Goal: Check status

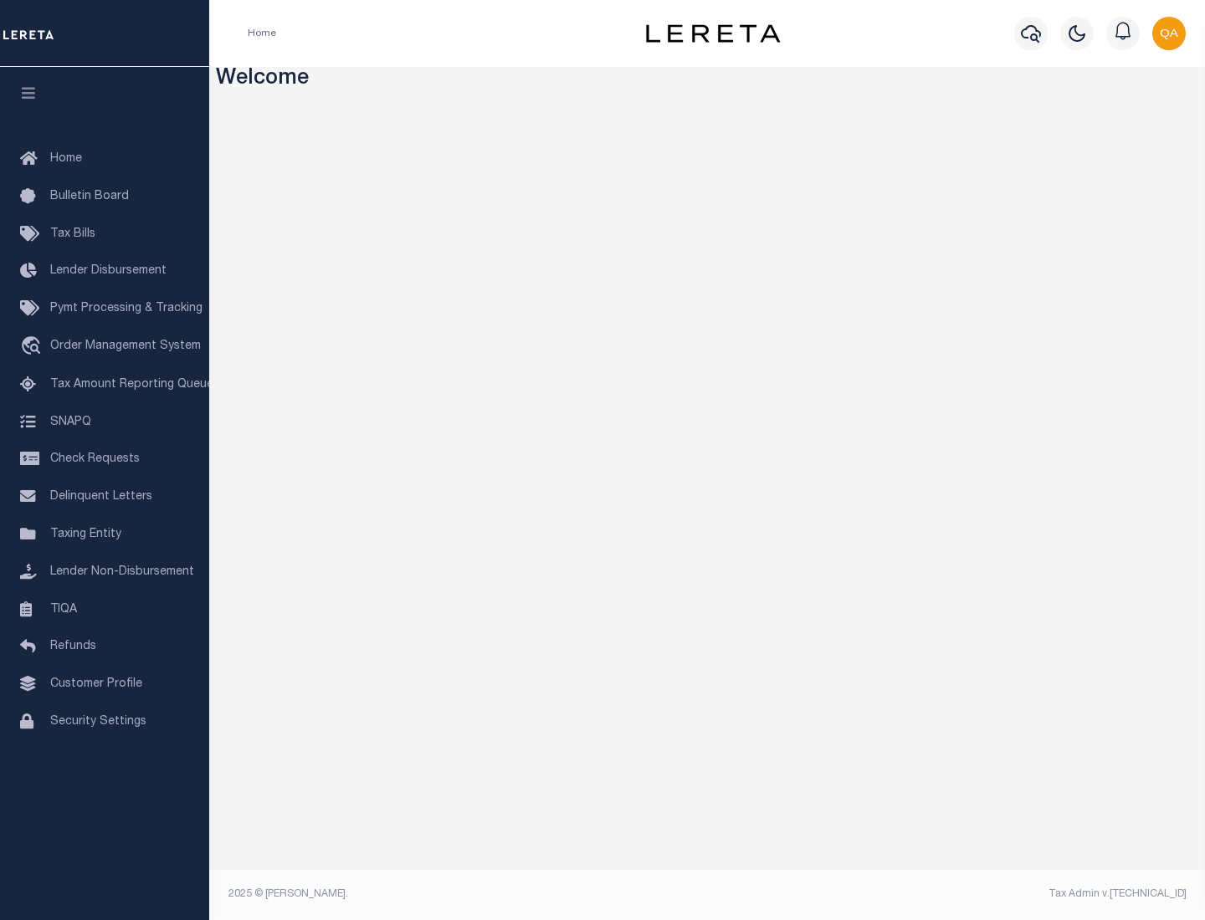
click at [105, 459] on span "Check Requests" at bounding box center [95, 459] width 90 height 12
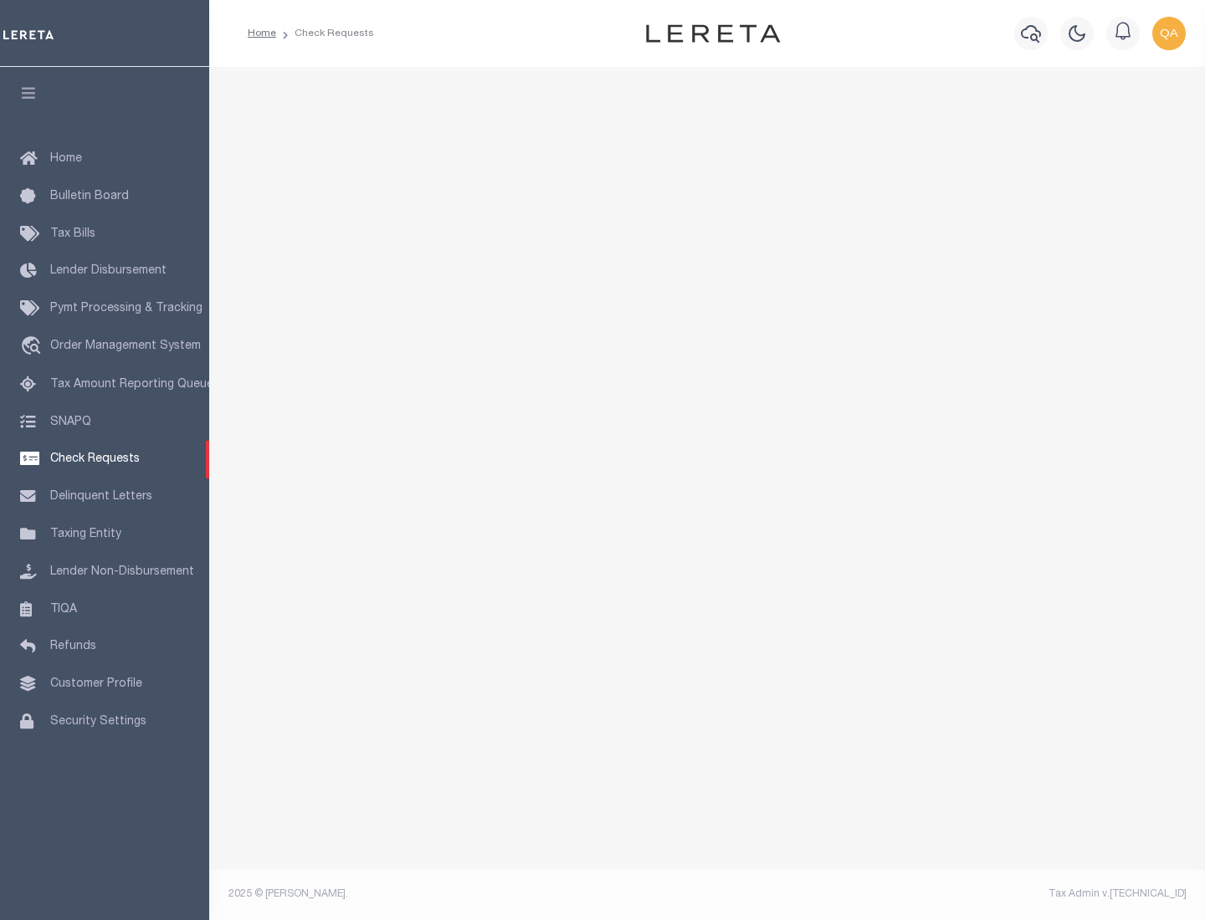
select select "50"
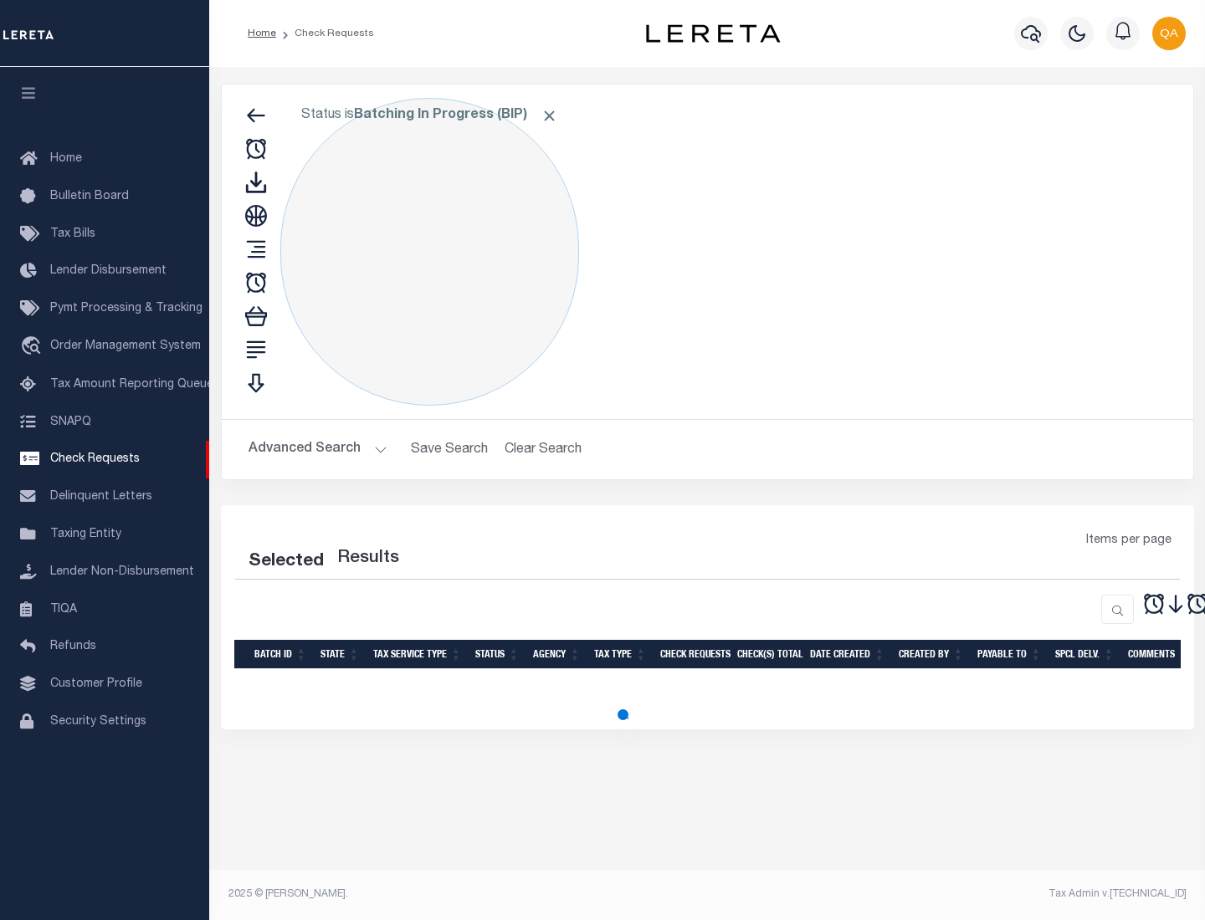
select select "50"
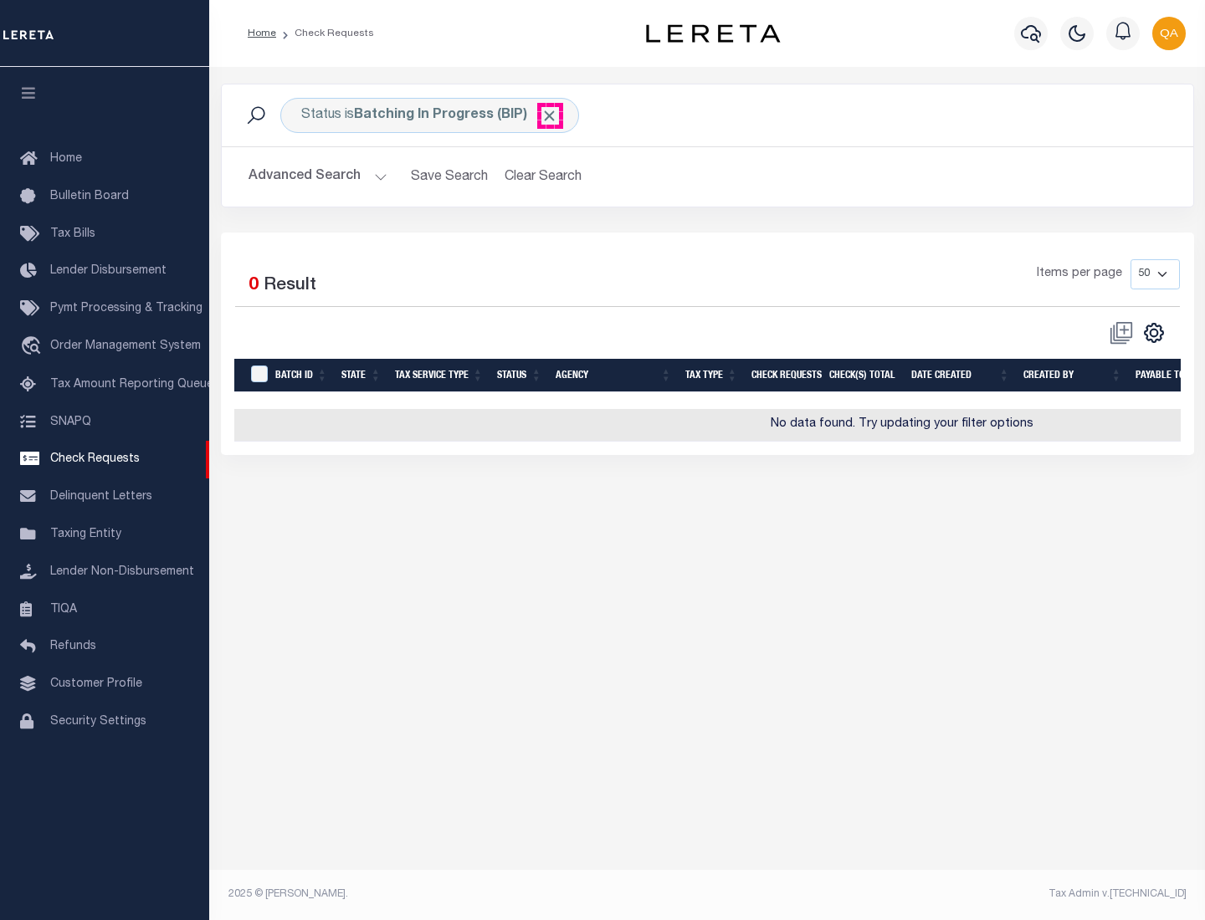
click at [550, 115] on span "Click to Remove" at bounding box center [549, 116] width 18 height 18
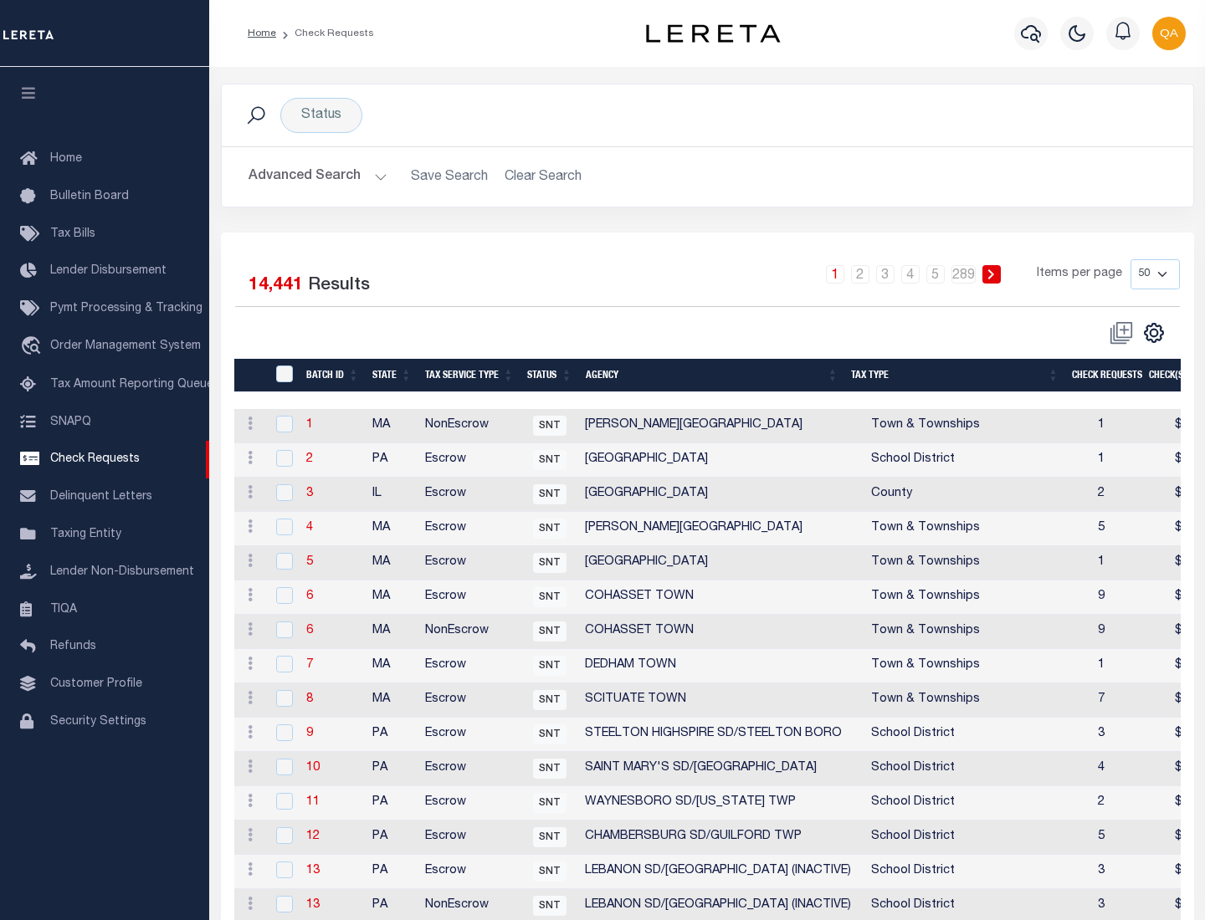
scroll to position [807, 0]
